Goal: Ask a question

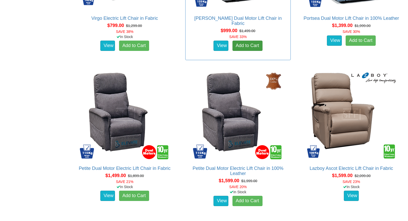
scroll to position [448, 0]
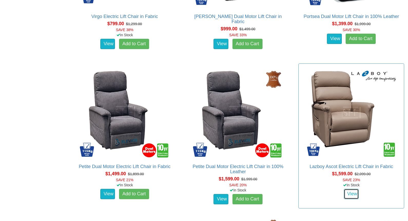
click at [351, 192] on link "View" at bounding box center [351, 194] width 15 height 10
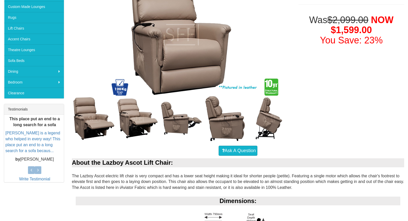
scroll to position [114, 0]
click at [244, 151] on link "Ask A Question" at bounding box center [238, 150] width 39 height 10
